Goal: Find specific page/section: Find specific page/section

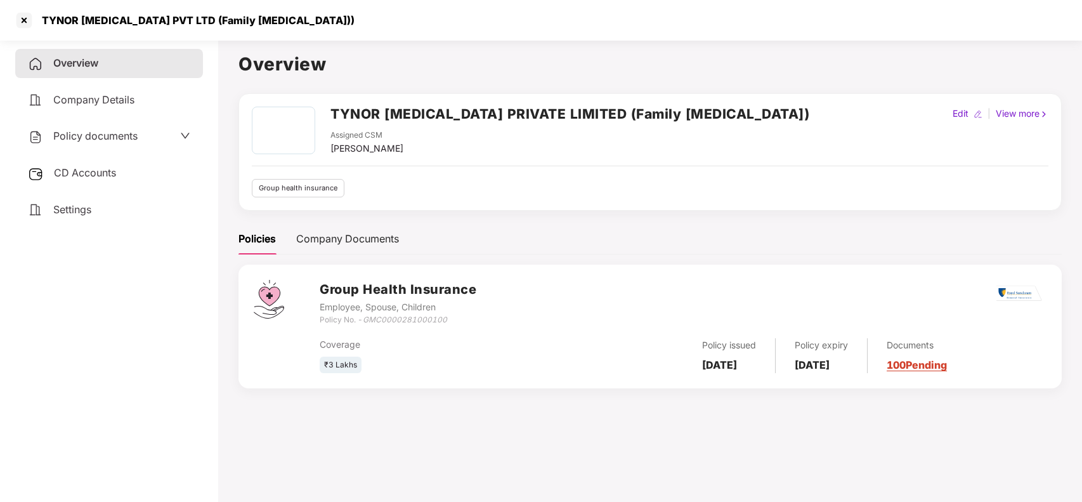
scroll to position [35, 0]
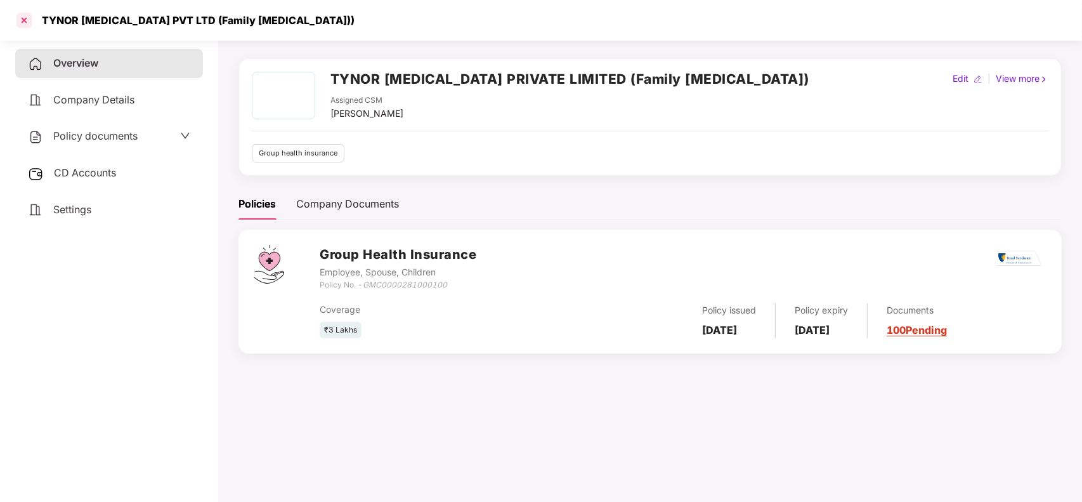
click at [30, 23] on div at bounding box center [24, 20] width 20 height 20
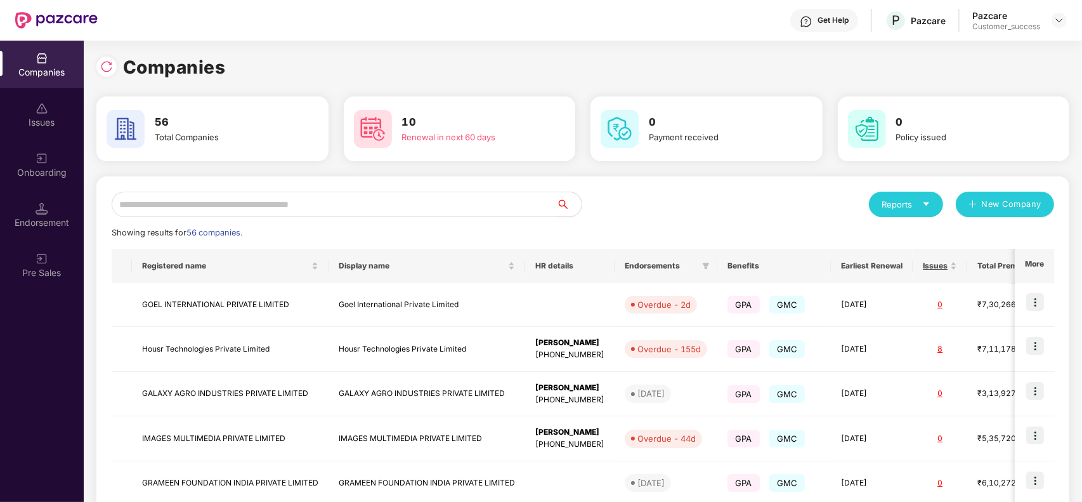
scroll to position [0, 0]
click at [306, 194] on input "text" at bounding box center [334, 204] width 445 height 25
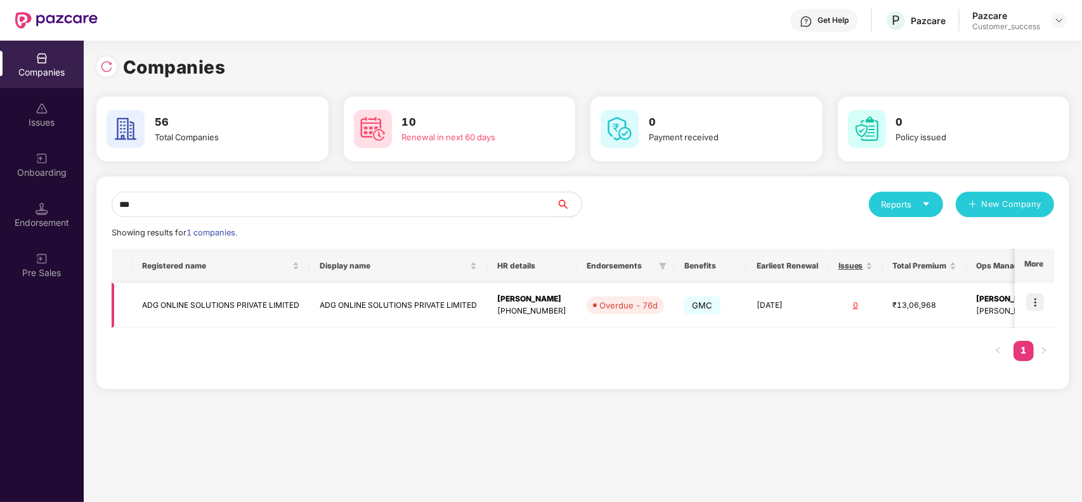
type input "***"
click at [1028, 302] on img at bounding box center [1035, 302] width 18 height 18
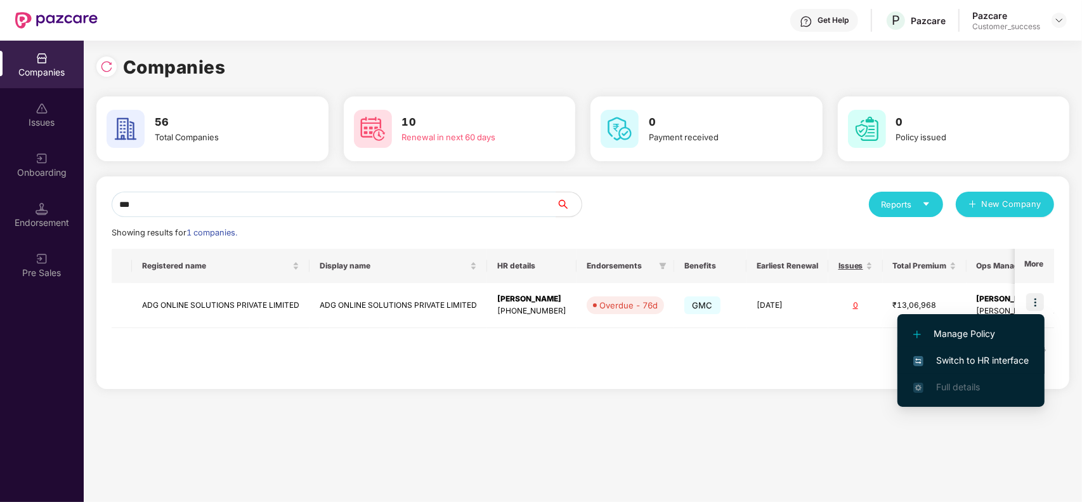
click at [993, 351] on li "Switch to HR interface" at bounding box center [970, 360] width 147 height 27
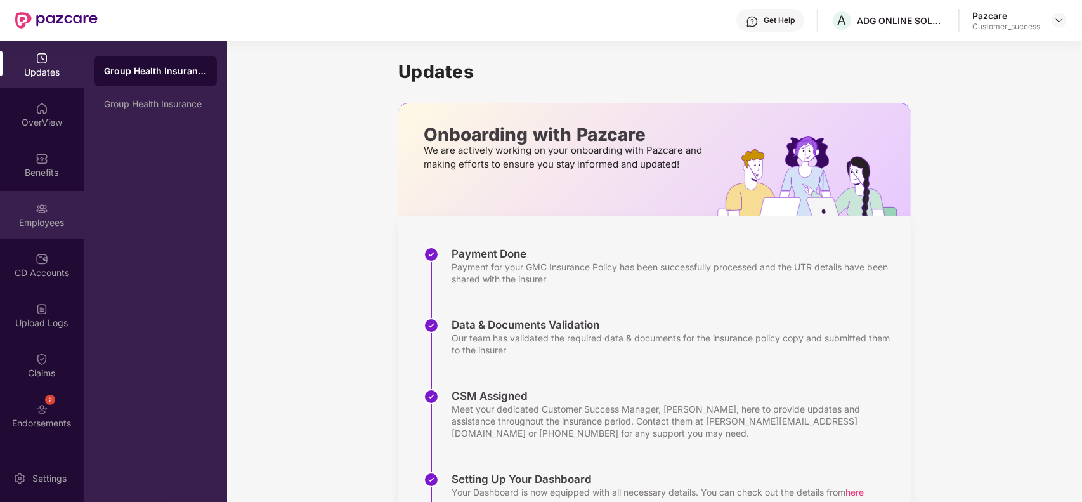
click at [26, 207] on div "Employees" at bounding box center [42, 215] width 84 height 48
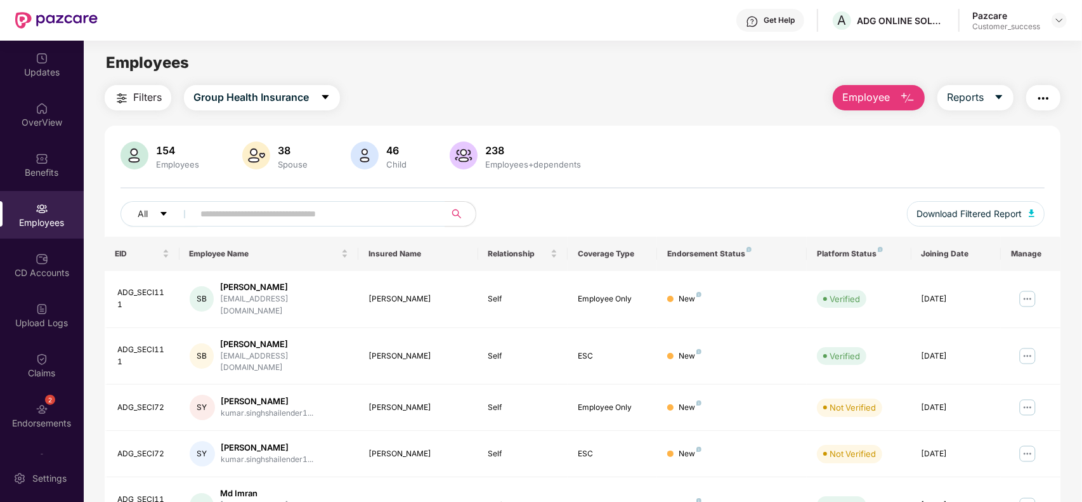
click at [278, 200] on div "154 Employees 38 Spouse 46 Child 238 Employees+dependents All Download Filtered…" at bounding box center [583, 188] width 956 height 95
click at [266, 211] on input "text" at bounding box center [314, 213] width 228 height 19
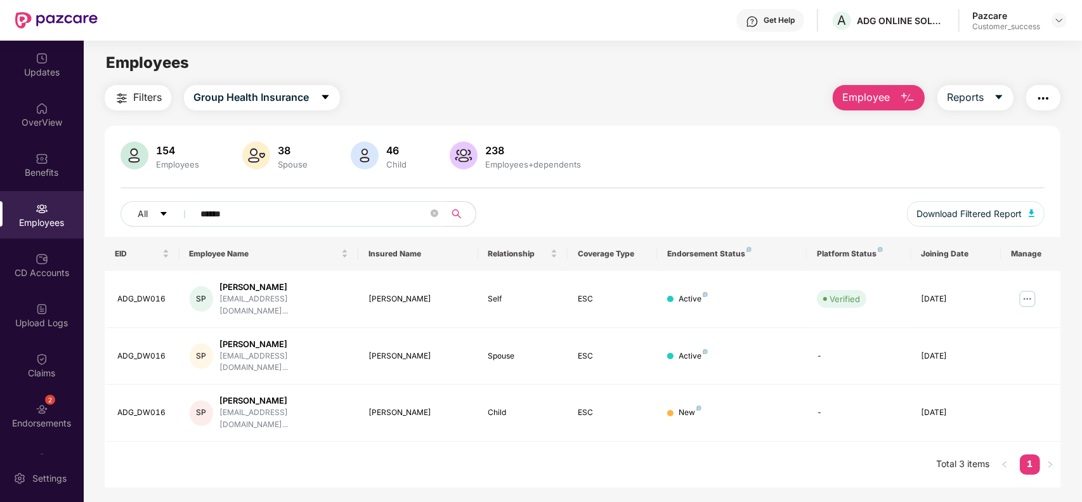
type input "******"
